Goal: Task Accomplishment & Management: Manage account settings

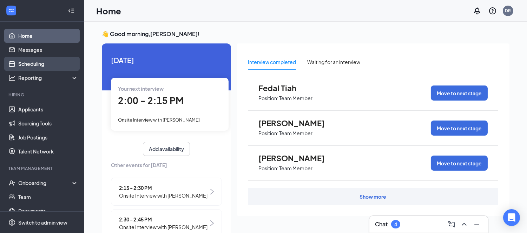
click at [51, 66] on link "Scheduling" at bounding box center [48, 64] width 60 height 14
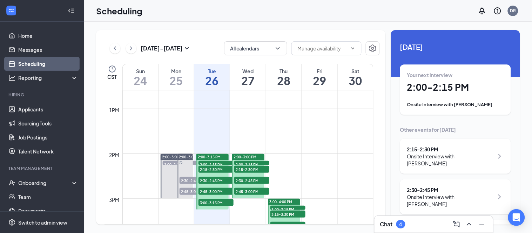
scroll to position [579, 0]
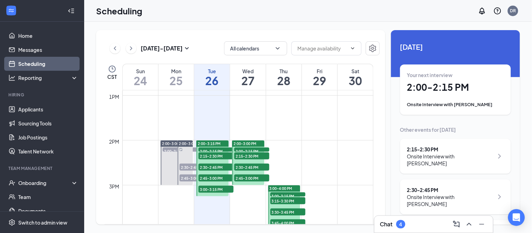
click at [218, 146] on span "2:00-3:15 PM" at bounding box center [209, 143] width 23 height 5
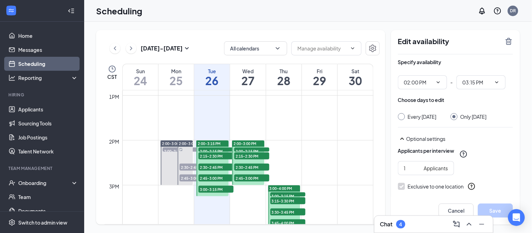
click at [223, 150] on span "2:00-2:15 PM" at bounding box center [216, 151] width 35 height 7
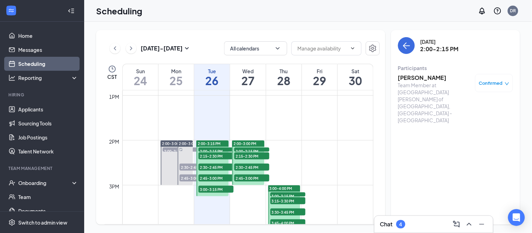
click at [221, 156] on span "2:15-2:30 PM" at bounding box center [216, 156] width 35 height 7
click at [221, 167] on span "2:30-2:45 PM" at bounding box center [216, 167] width 35 height 7
click at [217, 179] on span "2:45-3:00 PM" at bounding box center [216, 178] width 35 height 7
click at [208, 193] on div "1" at bounding box center [216, 196] width 35 height 7
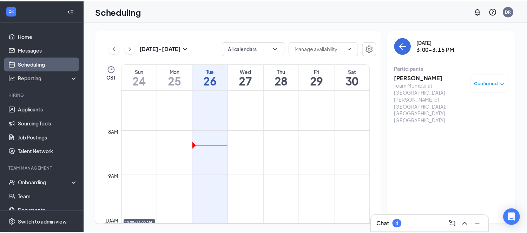
scroll to position [267, 0]
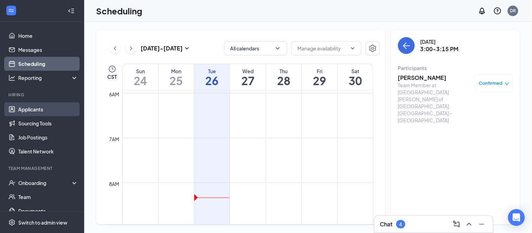
click at [29, 109] on link "Applicants" at bounding box center [48, 109] width 60 height 14
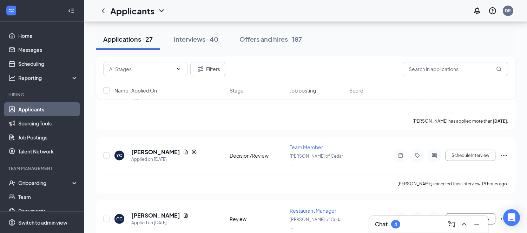
scroll to position [1375, 0]
